Goal: Information Seeking & Learning: Check status

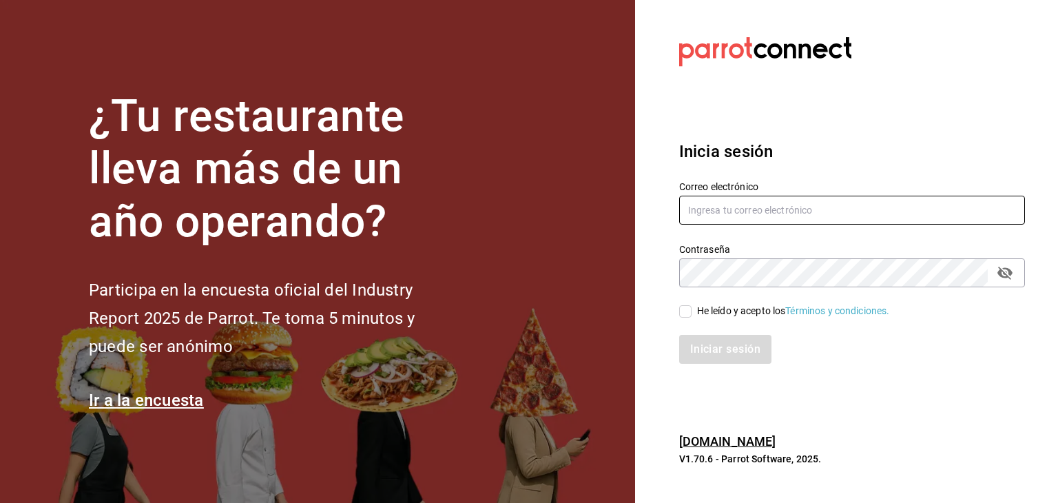
type input "[PERSON_NAME][EMAIL_ADDRESS][PERSON_NAME][DOMAIN_NAME]"
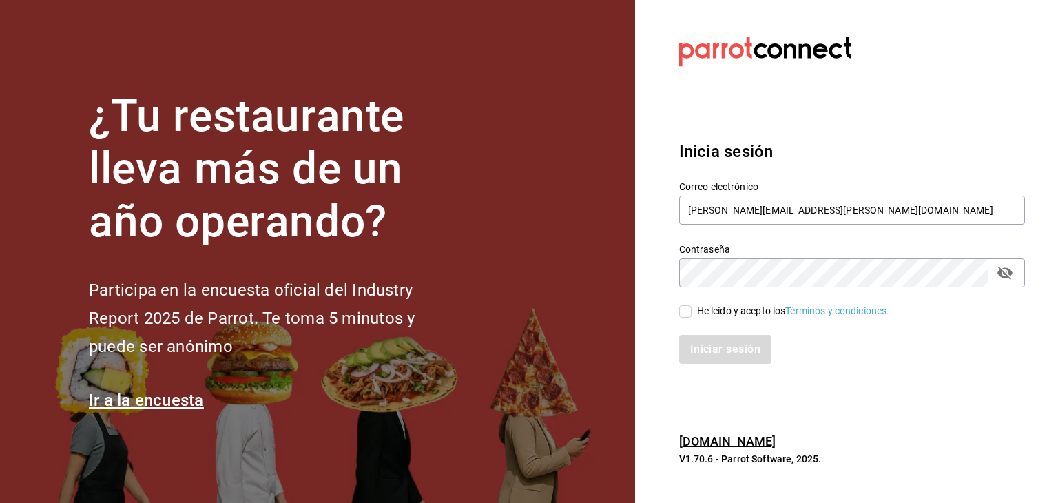
click at [685, 311] on input "He leído y acepto los Términos y condiciones." at bounding box center [685, 311] width 12 height 12
checkbox input "true"
click at [699, 344] on button "Iniciar sesión" at bounding box center [726, 349] width 94 height 29
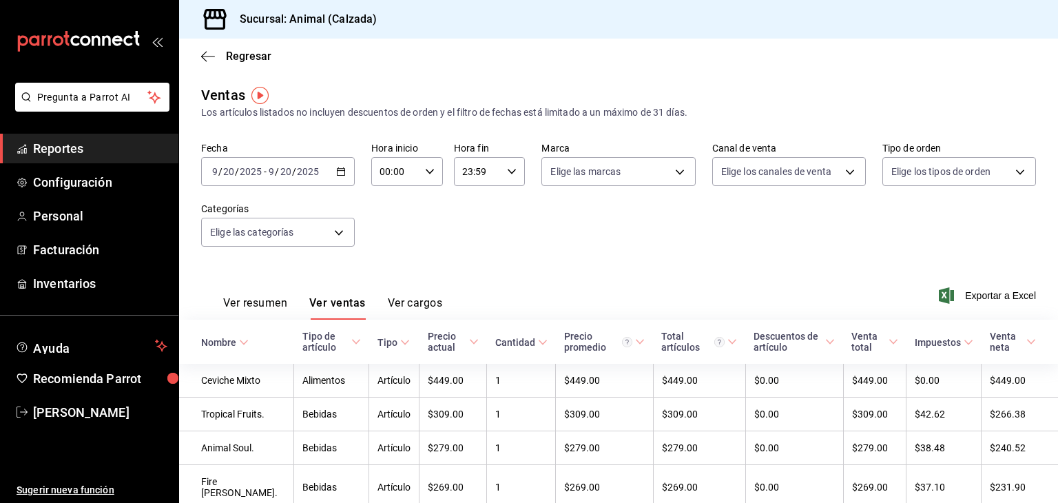
click at [347, 176] on div "[DATE] [DATE] - [DATE] [DATE]" at bounding box center [278, 171] width 154 height 29
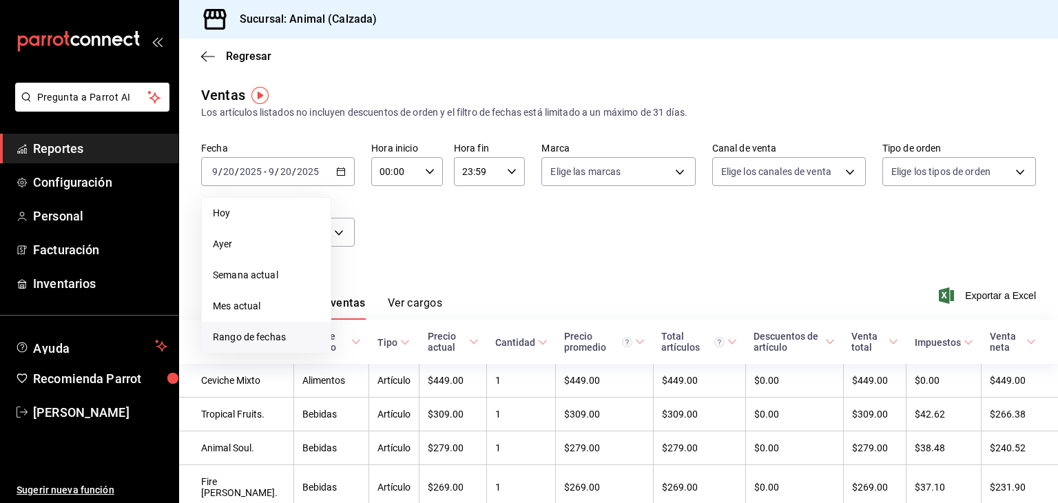
click at [262, 333] on span "Rango de fechas" at bounding box center [266, 337] width 107 height 14
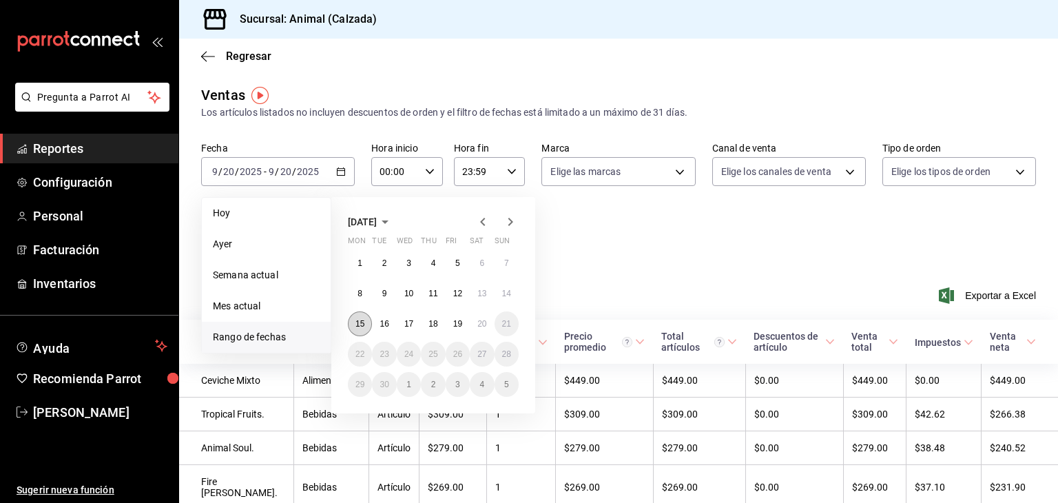
click at [364, 320] on abbr "15" at bounding box center [360, 324] width 9 height 10
click at [462, 326] on abbr "19" at bounding box center [457, 324] width 9 height 10
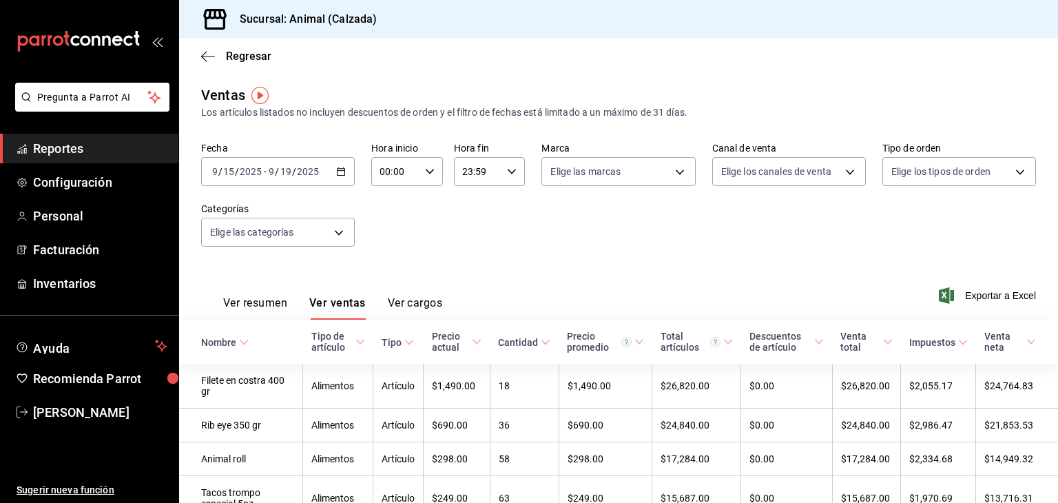
click at [416, 177] on input "00:00" at bounding box center [395, 172] width 48 height 28
click at [389, 252] on button "05" at bounding box center [387, 243] width 30 height 28
type input "05:00"
click at [462, 175] on div at bounding box center [529, 251] width 1058 height 503
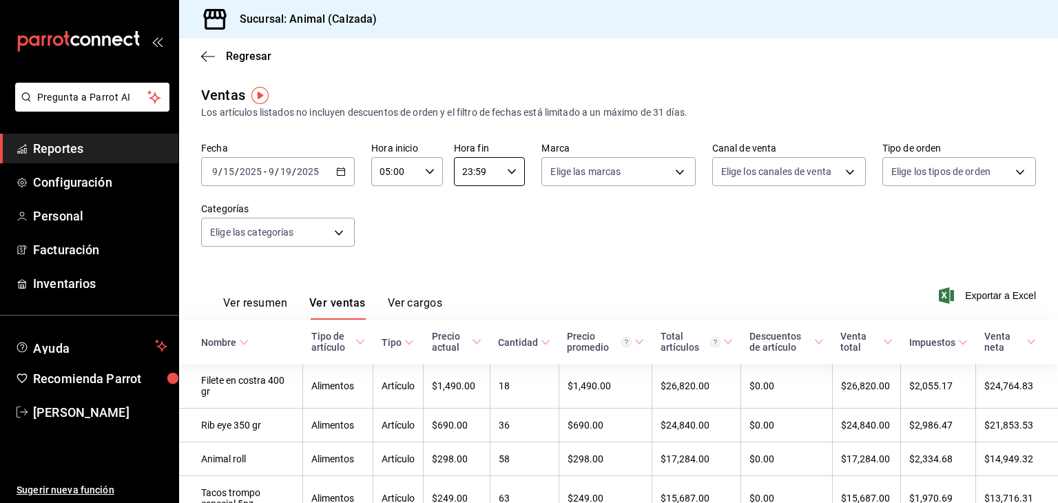
click at [462, 175] on input "23:59" at bounding box center [478, 172] width 48 height 28
click at [469, 238] on span "05" at bounding box center [468, 232] width 13 height 11
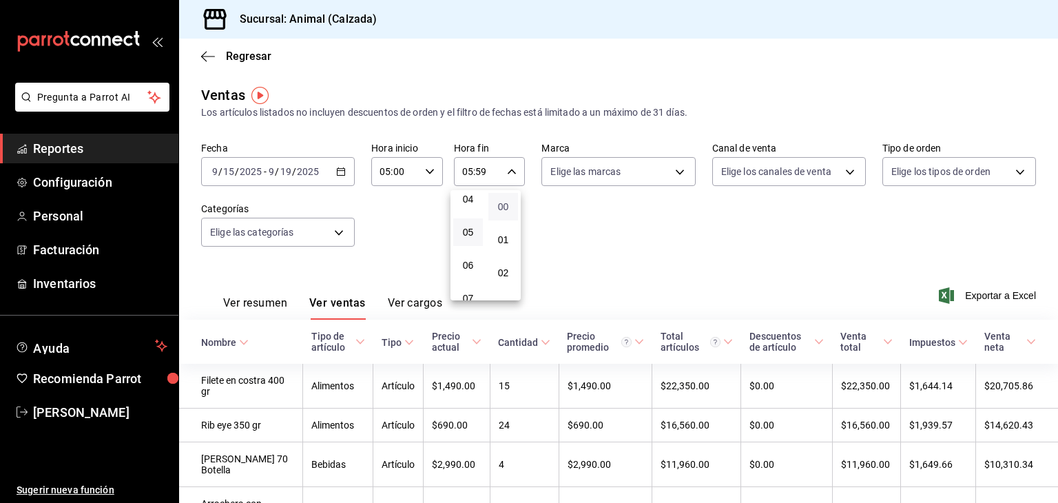
click at [499, 210] on span "00" at bounding box center [503, 206] width 13 height 11
type input "05:00"
click at [573, 177] on div at bounding box center [529, 251] width 1058 height 503
click at [573, 177] on body "Pregunta a Parrot AI Reportes Configuración Personal Facturación Inventarios Ay…" at bounding box center [529, 251] width 1058 height 503
click at [555, 230] on input "checkbox" at bounding box center [552, 225] width 12 height 12
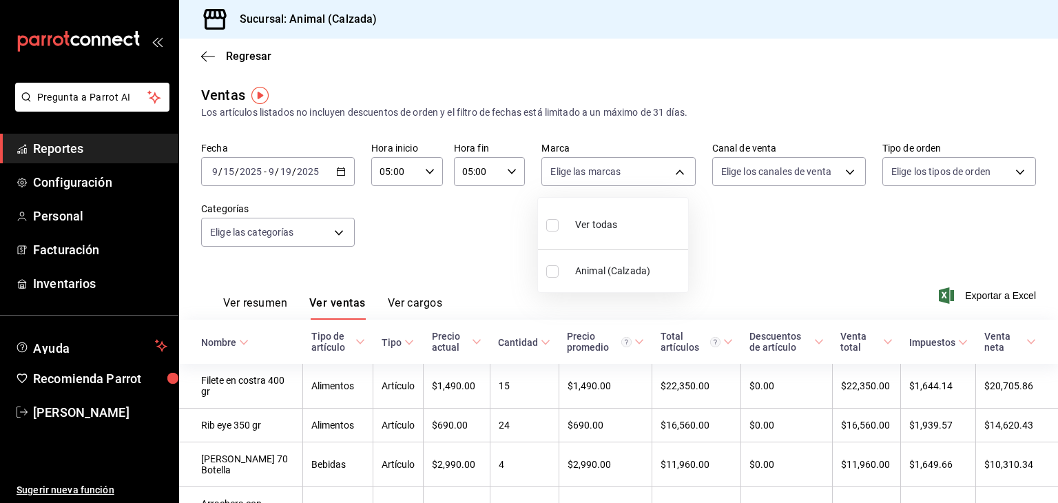
checkbox input "true"
type input "e26472f3-9262-489d-bcba-4c6b034529c7"
checkbox input "true"
click at [764, 169] on div at bounding box center [529, 251] width 1058 height 503
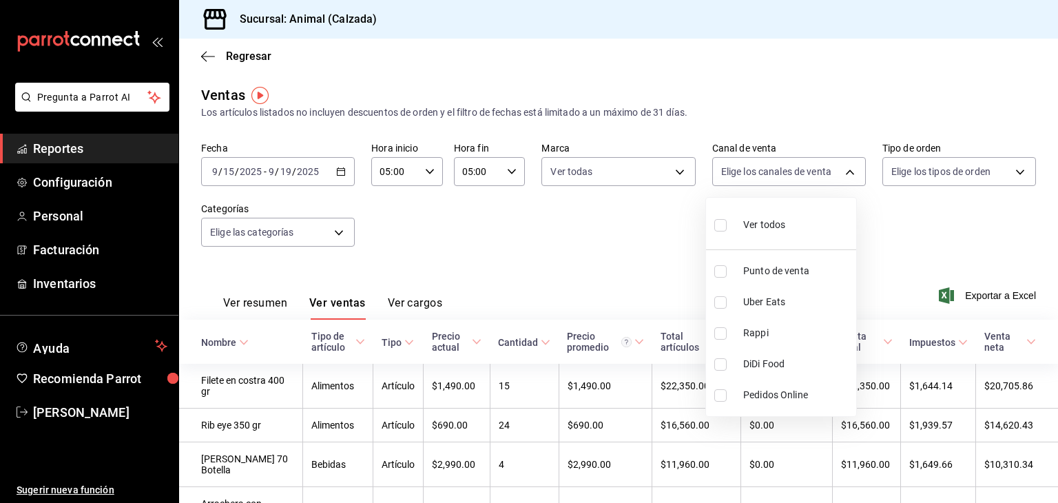
click at [764, 169] on body "Pregunta a Parrot AI Reportes Configuración Personal Facturación Inventarios Ay…" at bounding box center [529, 251] width 1058 height 503
click at [721, 224] on input "checkbox" at bounding box center [721, 225] width 12 height 12
checkbox input "true"
type input "PARROT,UBER_EATS,RAPPI,DIDI_FOOD,ONLINE"
checkbox input "true"
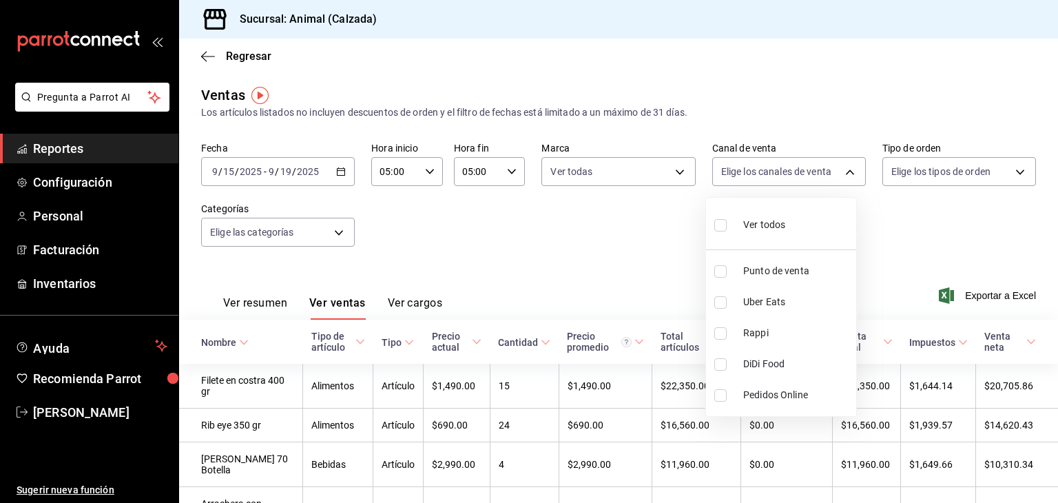
checkbox input "true"
click at [889, 166] on div at bounding box center [529, 251] width 1058 height 503
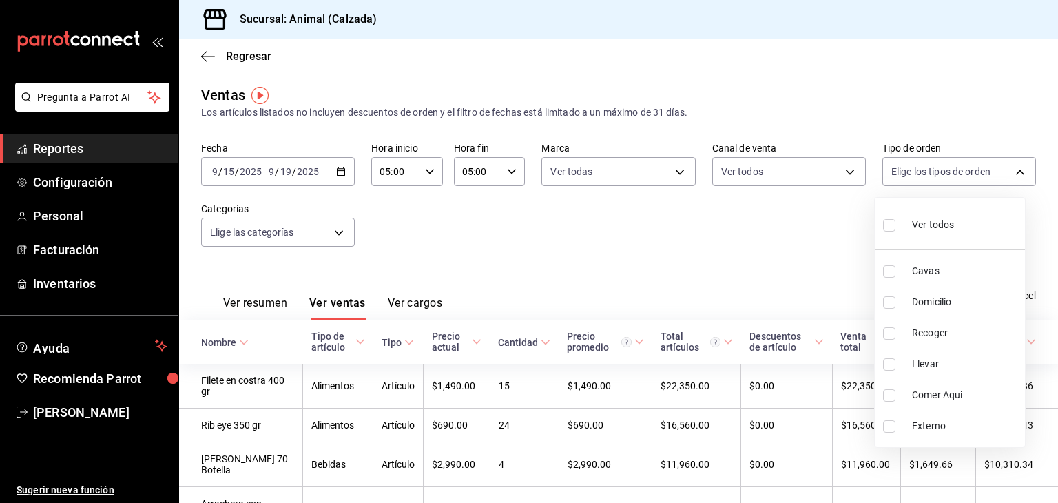
click at [889, 166] on body "Pregunta a Parrot AI Reportes Configuración Personal Facturación Inventarios Ay…" at bounding box center [529, 251] width 1058 height 503
click at [888, 225] on input "checkbox" at bounding box center [889, 225] width 12 height 12
checkbox input "true"
type input "588630d3-b511-4bba-a729-32472510037f,54b7ae00-ca47-4ec1-b7ff-55842c0a2b62,92293…"
checkbox input "true"
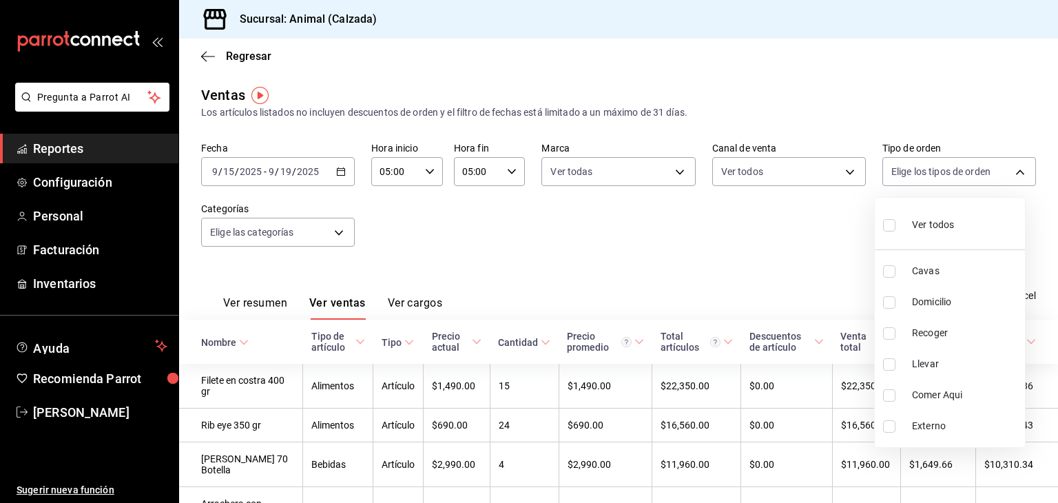
checkbox input "true"
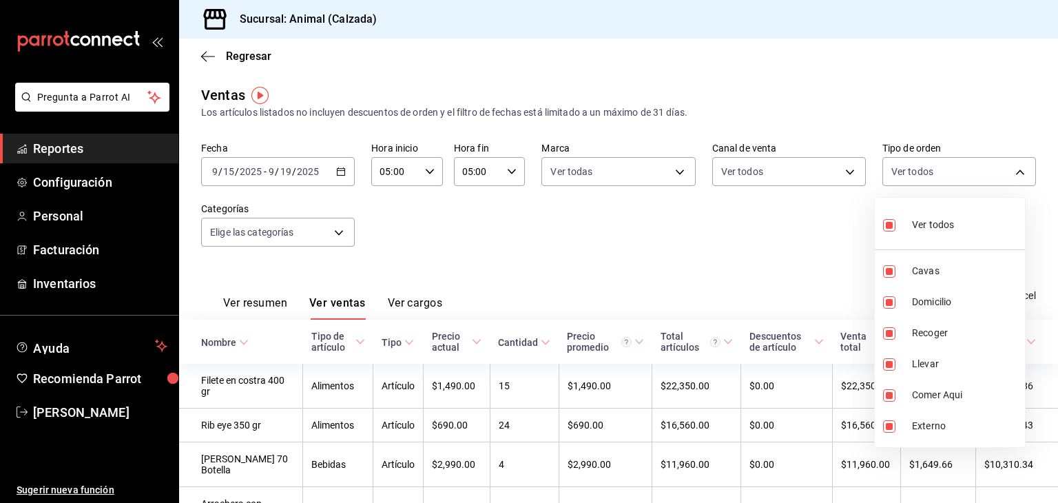
click at [312, 240] on div at bounding box center [529, 251] width 1058 height 503
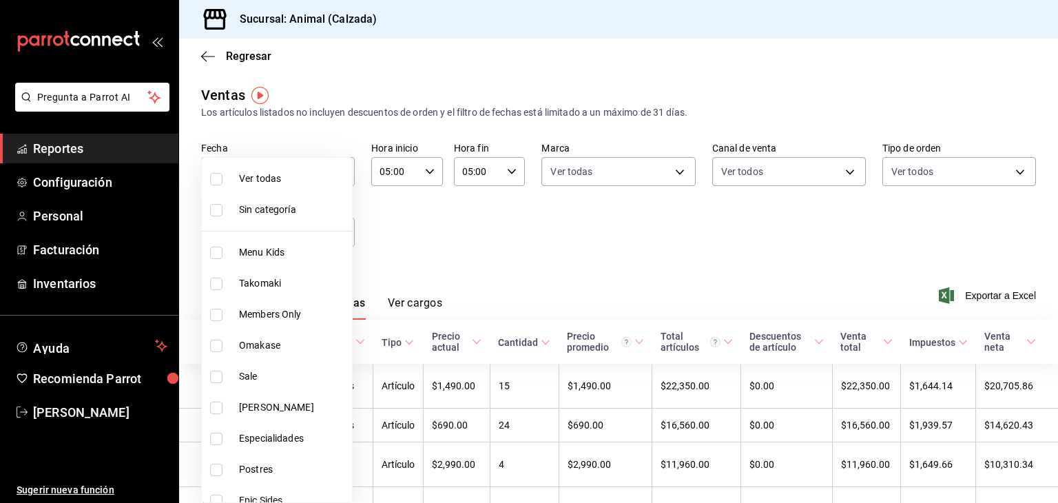
click at [312, 240] on body "Pregunta a Parrot AI Reportes Configuración Personal Facturación Inventarios Ay…" at bounding box center [529, 251] width 1058 height 503
click at [217, 179] on input "checkbox" at bounding box center [216, 179] width 12 height 12
checkbox input "true"
type input "577524a9-a437-43f3-84d2-cf2e6968635f,5d35a5f4-3063-4397-a550-a8f4eca83956,9bcdf…"
checkbox input "true"
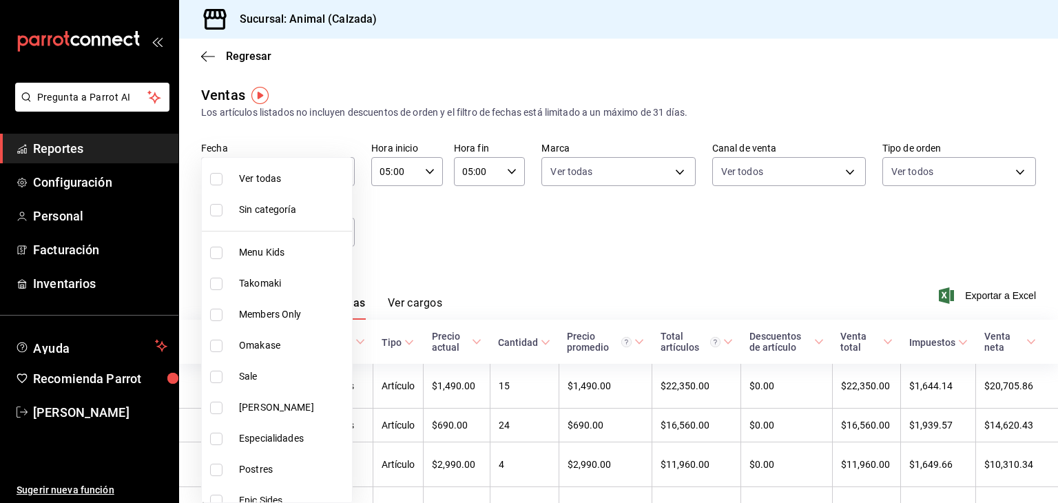
checkbox input "true"
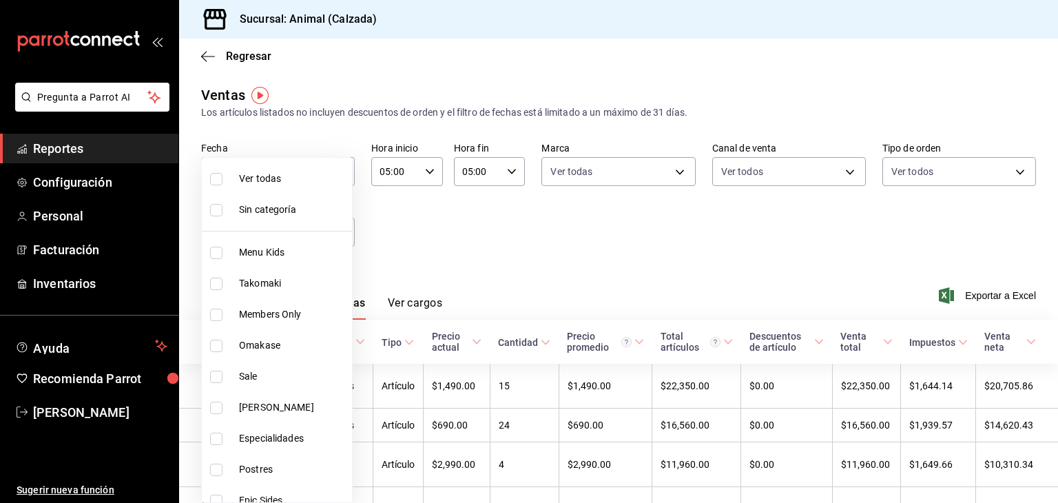
checkbox input "true"
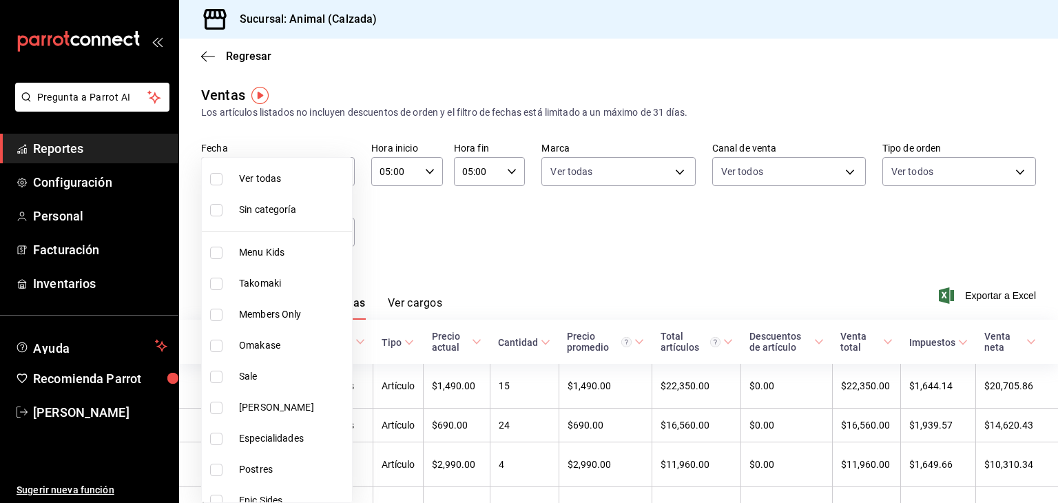
checkbox input "true"
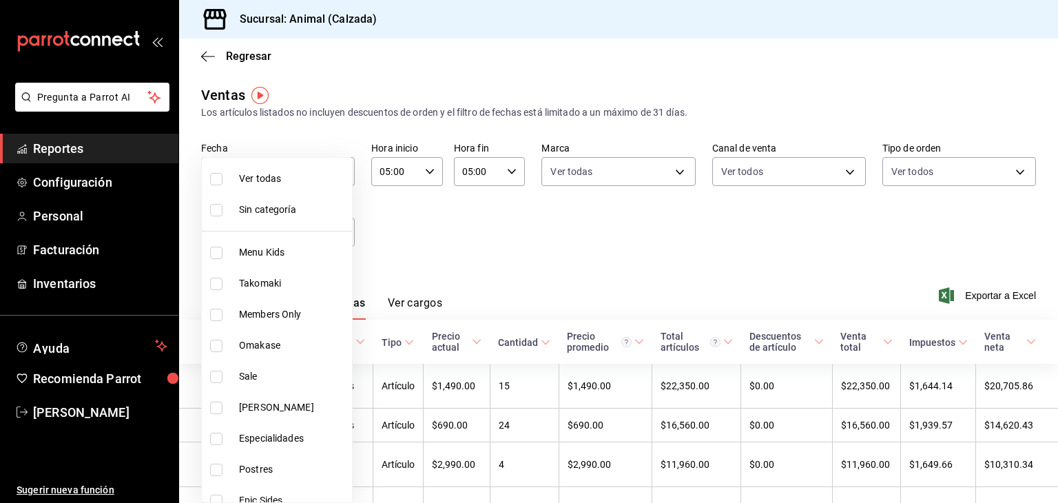
checkbox input "true"
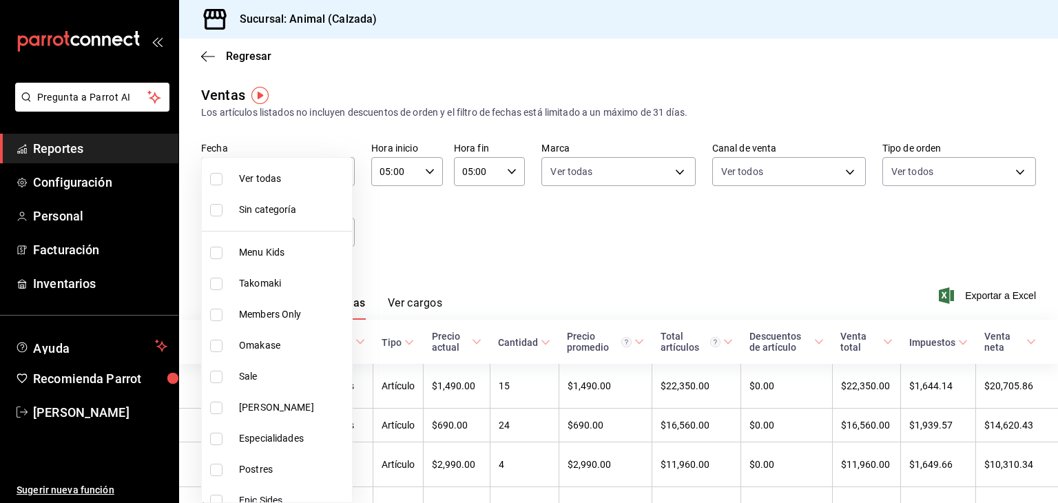
checkbox input "true"
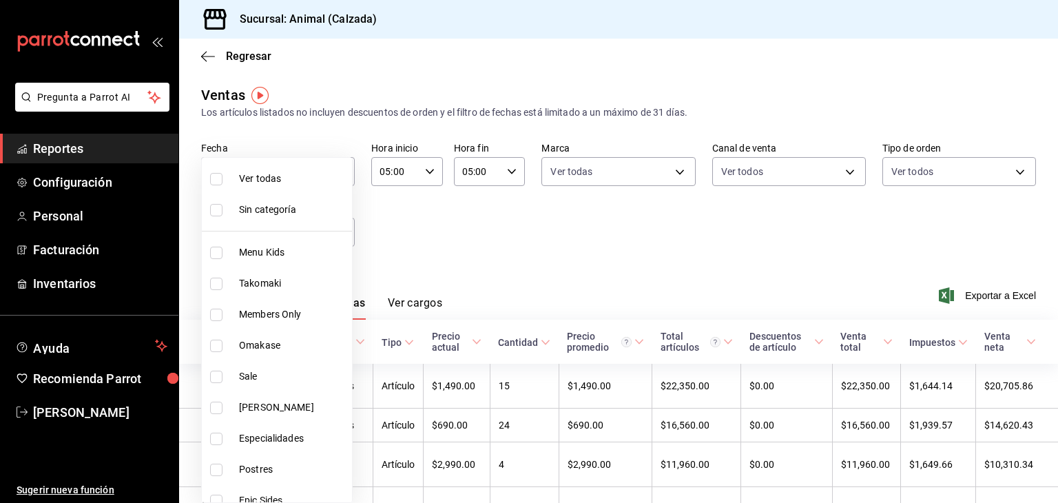
checkbox input "true"
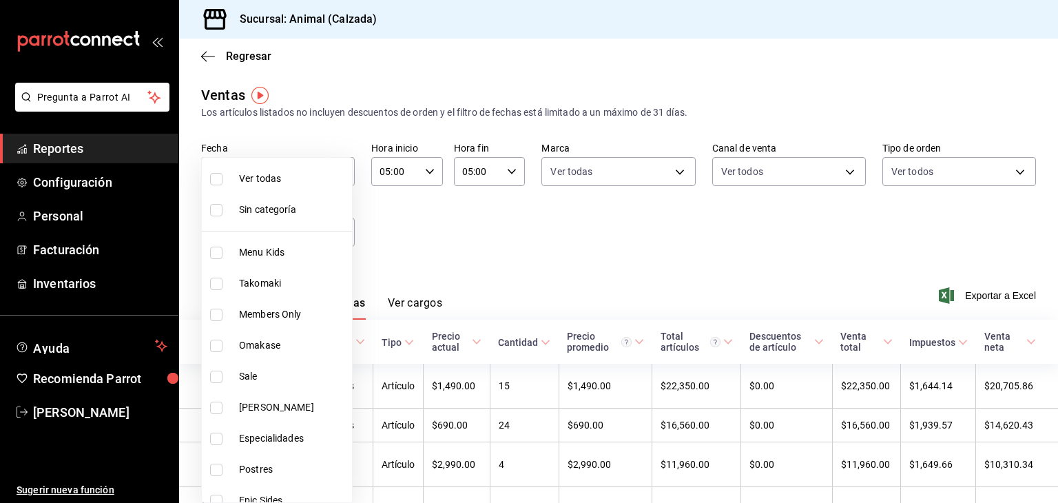
checkbox input "true"
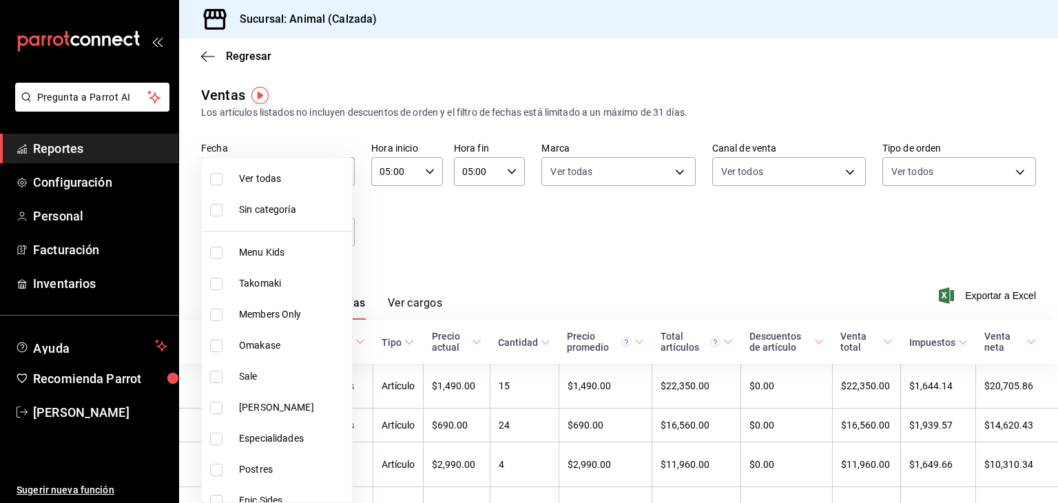
checkbox input "true"
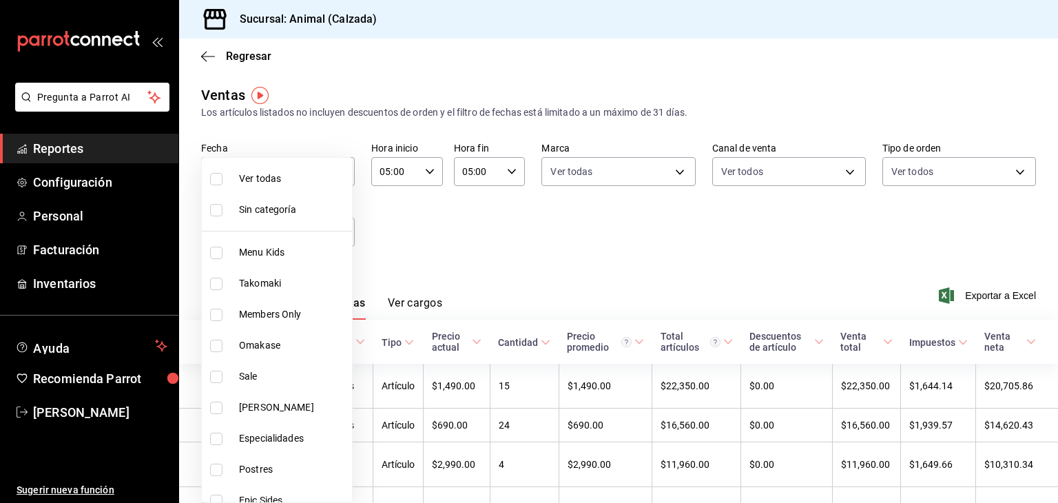
checkbox input "true"
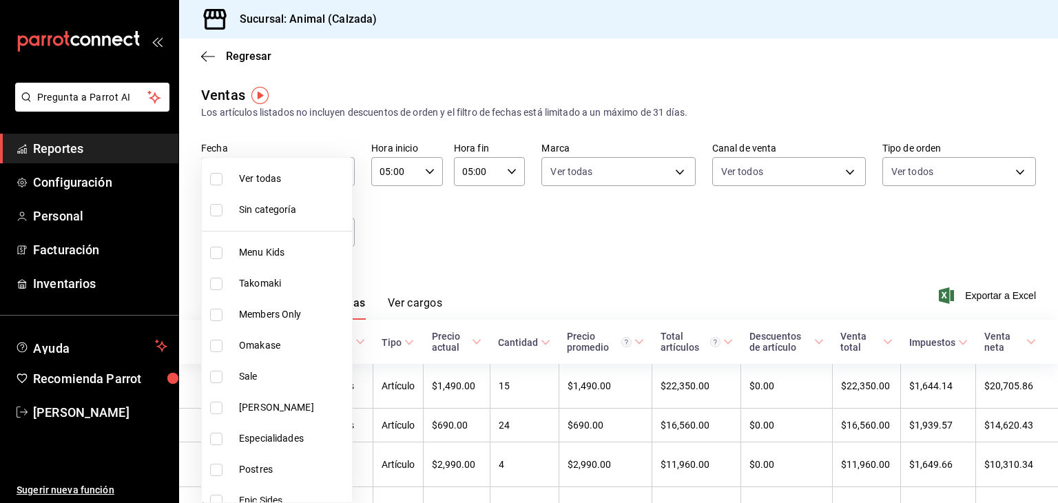
checkbox input "true"
click at [464, 255] on div at bounding box center [529, 251] width 1058 height 503
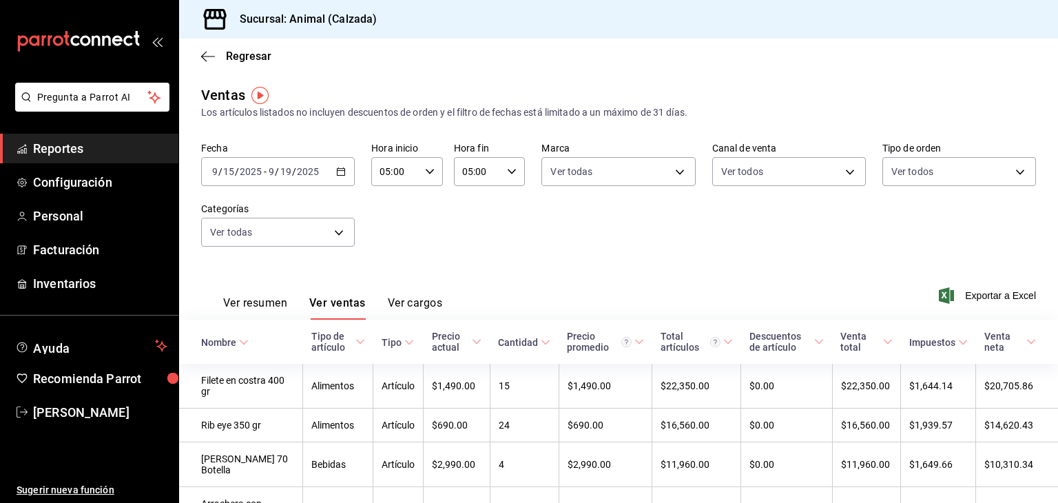
click at [332, 338] on div "Tipo de artículo" at bounding box center [331, 342] width 41 height 22
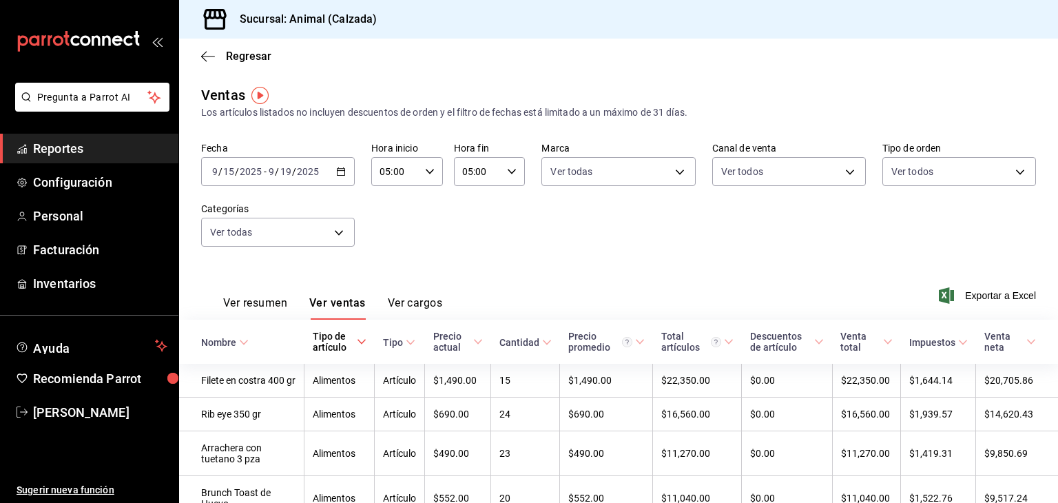
click at [332, 338] on div "Tipo de artículo" at bounding box center [333, 342] width 41 height 22
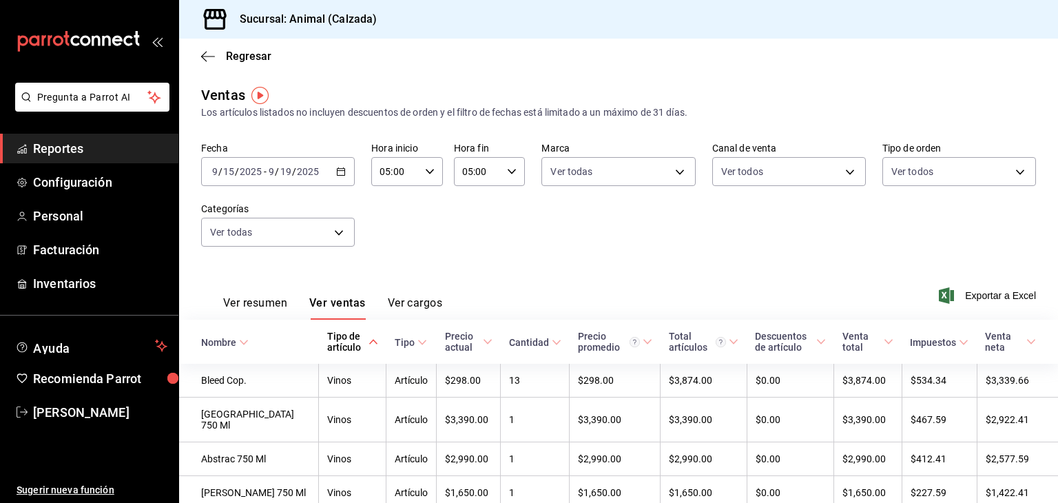
click at [338, 177] on div "2025-09-15 9 / 15 / 2025 - 2025-09-19 9 / 19 / 2025" at bounding box center [278, 171] width 154 height 29
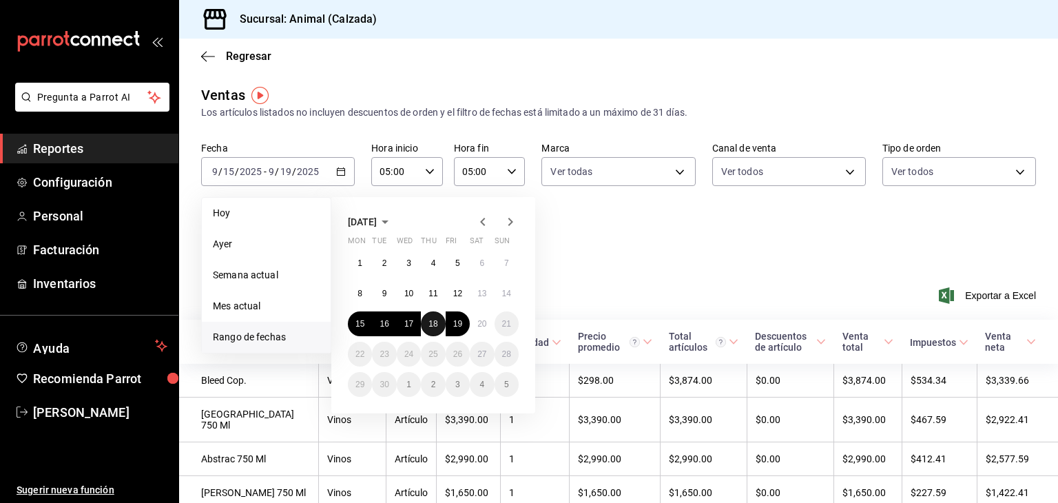
click at [433, 320] on abbr "18" at bounding box center [433, 324] width 9 height 10
click at [461, 322] on abbr "19" at bounding box center [457, 324] width 9 height 10
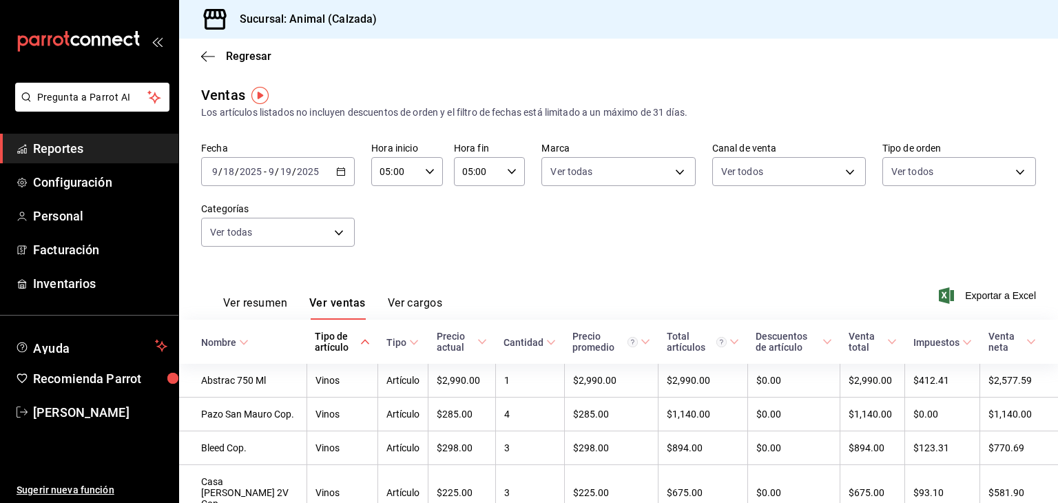
click at [336, 178] on div "2025-09-18 9 / 18 / 2025 - 2025-09-19 9 / 19 / 2025" at bounding box center [278, 171] width 154 height 29
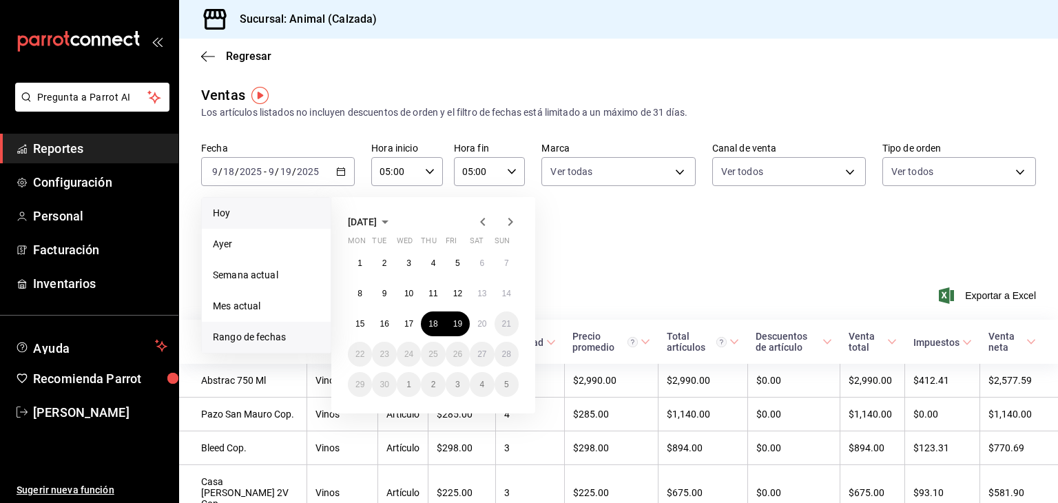
click at [309, 216] on span "Hoy" at bounding box center [266, 213] width 107 height 14
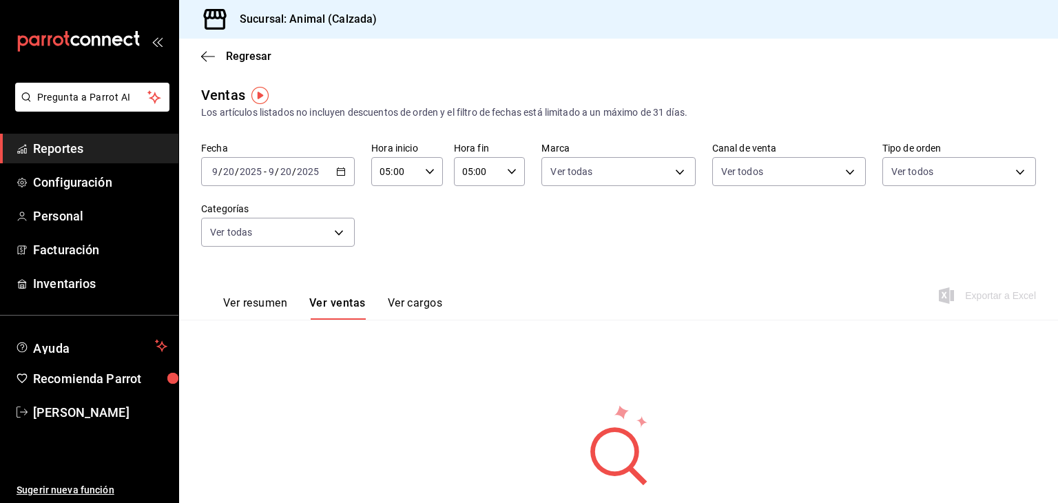
click at [338, 307] on button "Ver ventas" at bounding box center [337, 307] width 57 height 23
click at [346, 177] on div "2025-09-20 9 / 20 / 2025 - 2025-09-20 9 / 20 / 2025" at bounding box center [278, 171] width 154 height 29
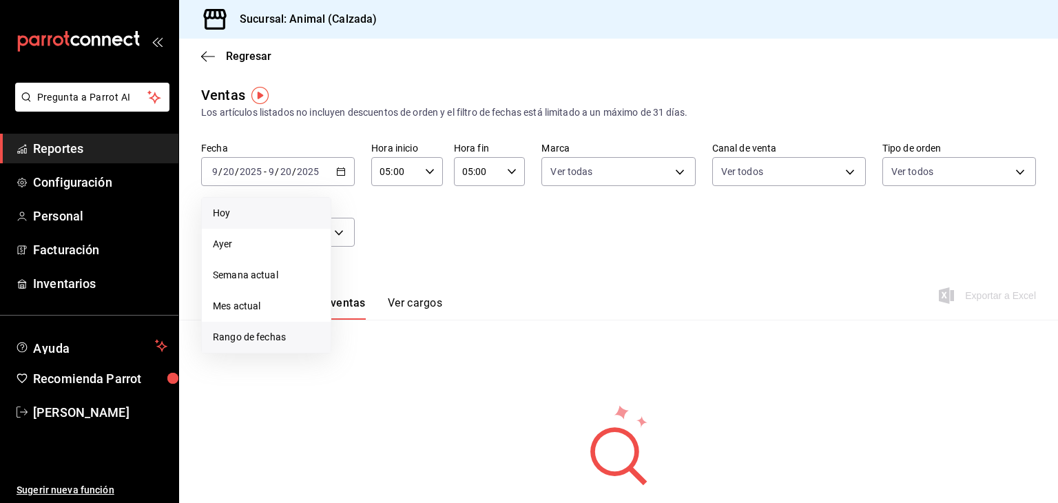
click at [252, 342] on span "Rango de fechas" at bounding box center [266, 337] width 107 height 14
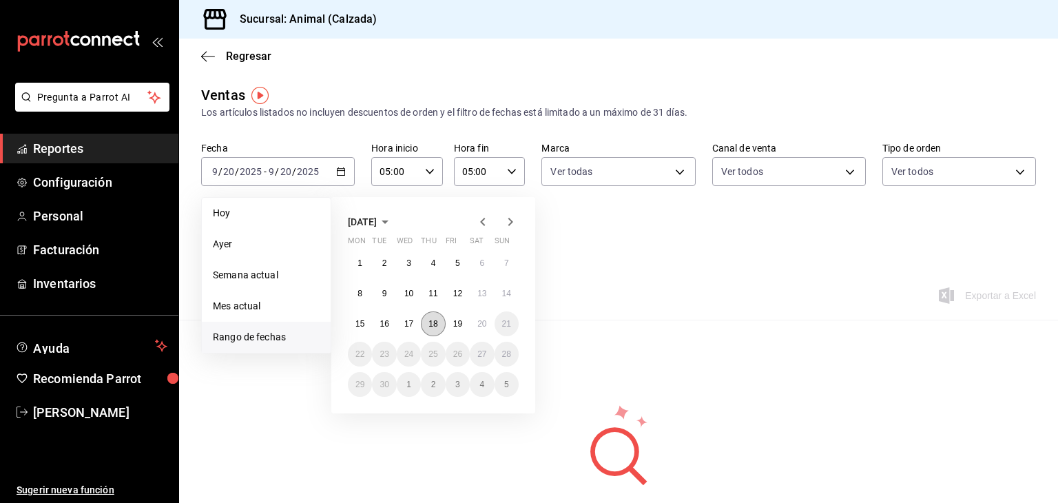
click at [429, 323] on abbr "18" at bounding box center [433, 324] width 9 height 10
click at [458, 325] on abbr "19" at bounding box center [457, 324] width 9 height 10
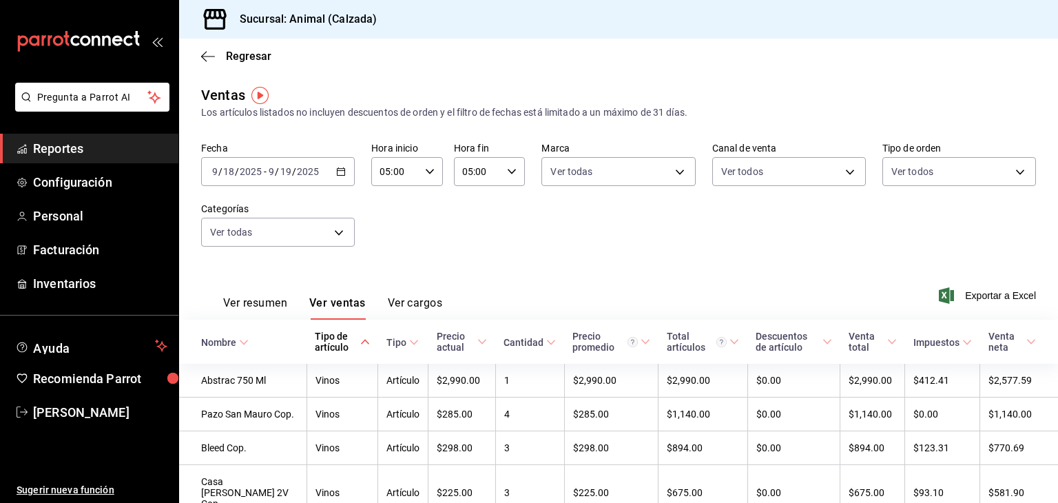
click at [320, 351] on div "Tipo de artículo" at bounding box center [336, 342] width 42 height 22
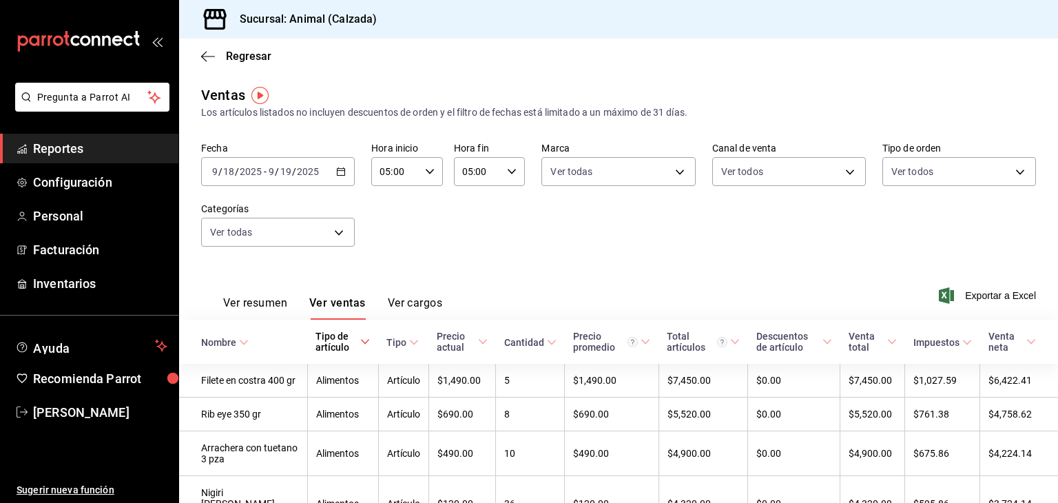
click at [320, 351] on div "Tipo de artículo" at bounding box center [337, 342] width 42 height 22
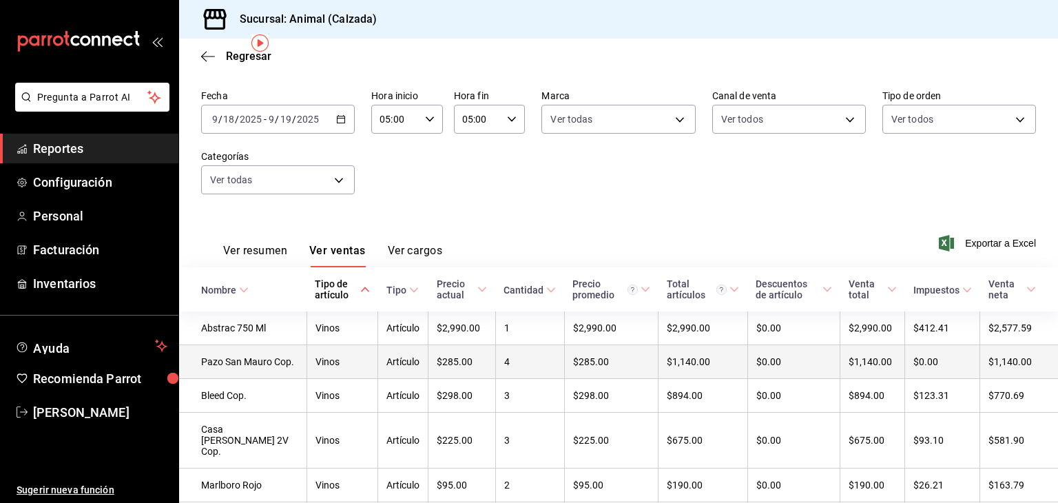
scroll to position [52, 0]
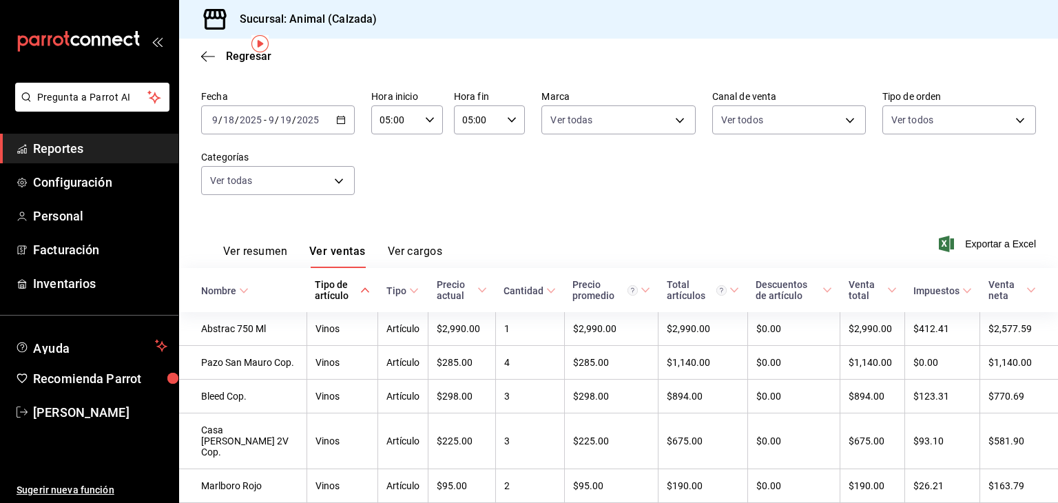
click at [336, 120] on icon "button" at bounding box center [341, 120] width 10 height 10
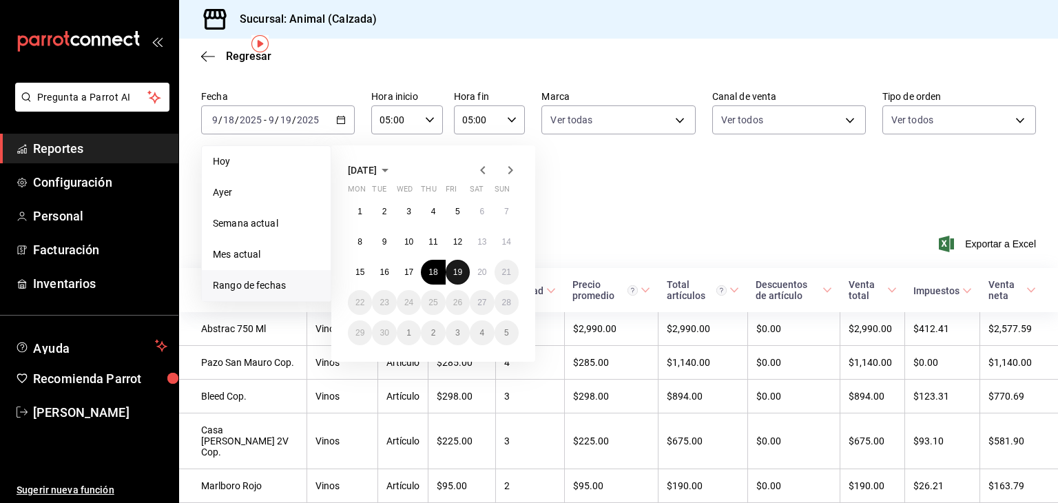
click at [457, 272] on abbr "19" at bounding box center [457, 272] width 9 height 10
click at [479, 280] on button "20" at bounding box center [482, 272] width 24 height 25
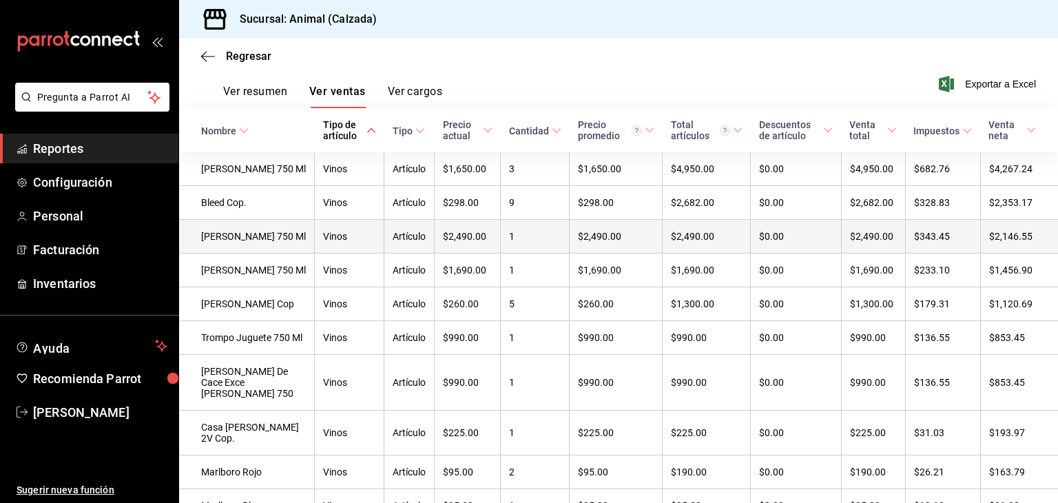
scroll to position [209, 0]
